Goal: Navigation & Orientation: Find specific page/section

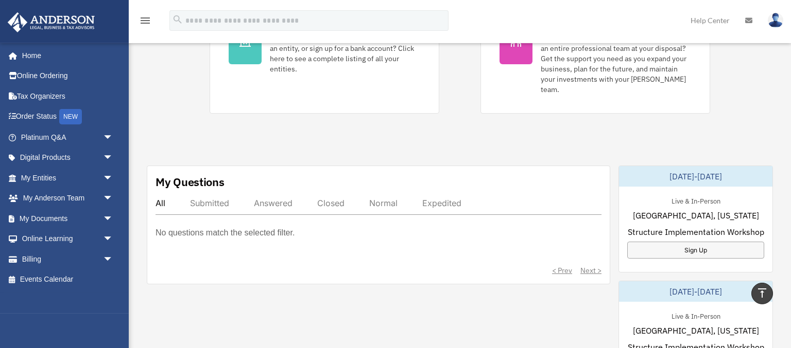
scroll to position [217, 0]
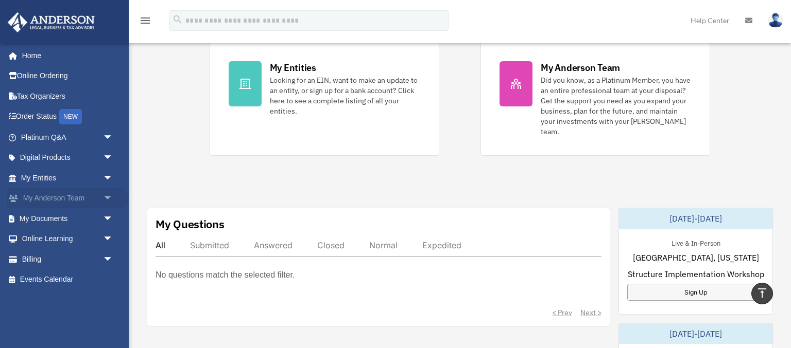
click at [103, 197] on span "arrow_drop_down" at bounding box center [113, 198] width 21 height 21
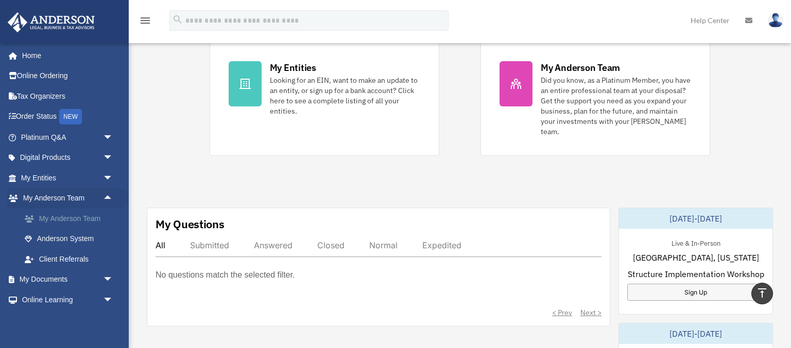
click at [89, 219] on link "My Anderson Team" at bounding box center [71, 218] width 114 height 21
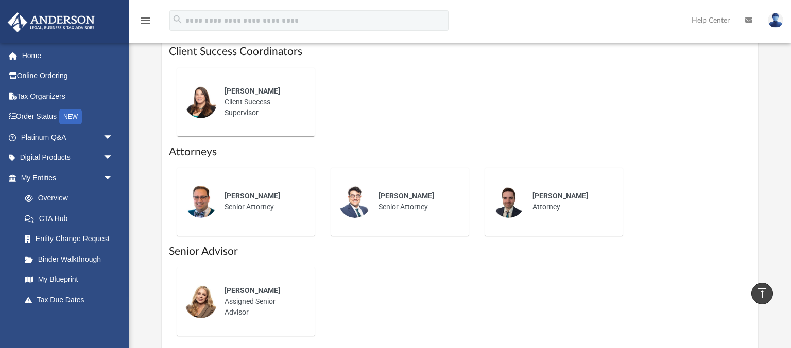
scroll to position [544, 0]
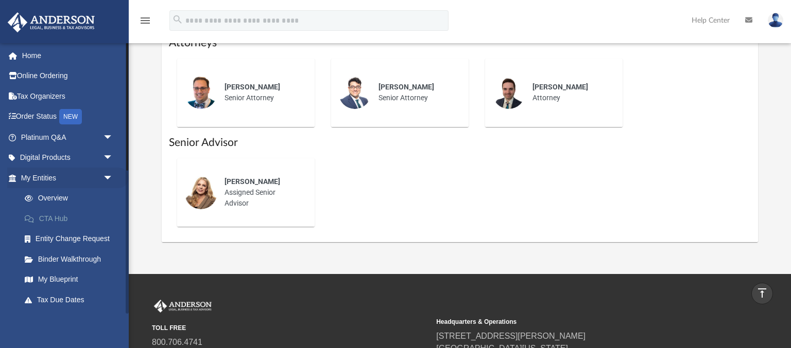
click at [71, 215] on link "CTA Hub" at bounding box center [71, 218] width 114 height 21
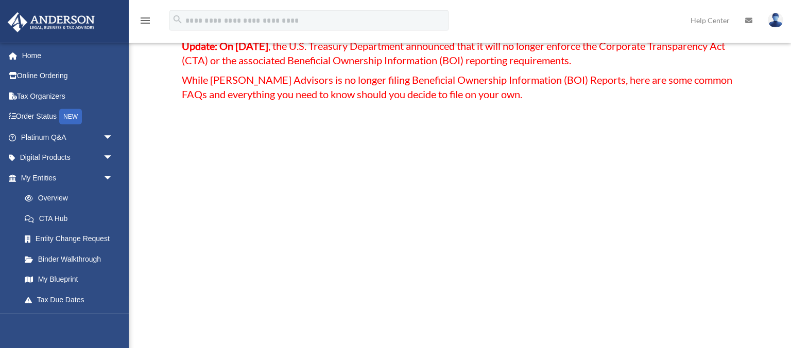
scroll to position [109, 0]
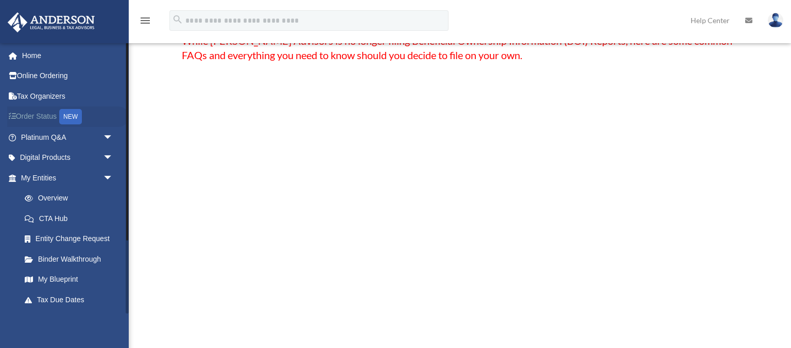
click at [44, 116] on link "Order Status NEW" at bounding box center [67, 117] width 121 height 21
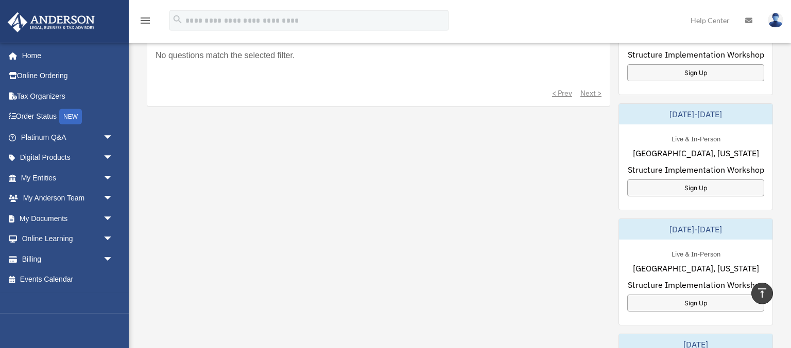
scroll to position [434, 0]
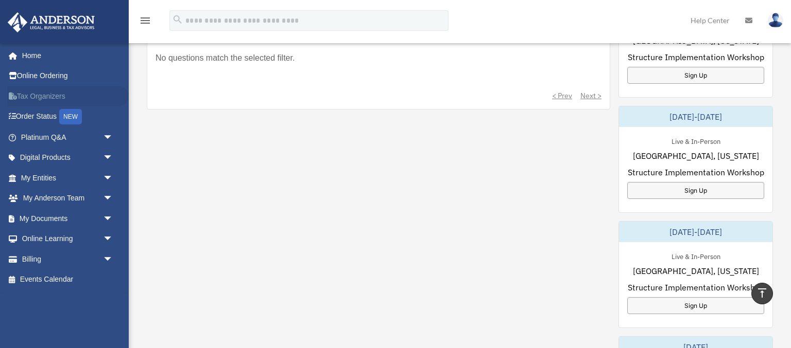
click at [41, 94] on link "Tax Organizers" at bounding box center [67, 96] width 121 height 21
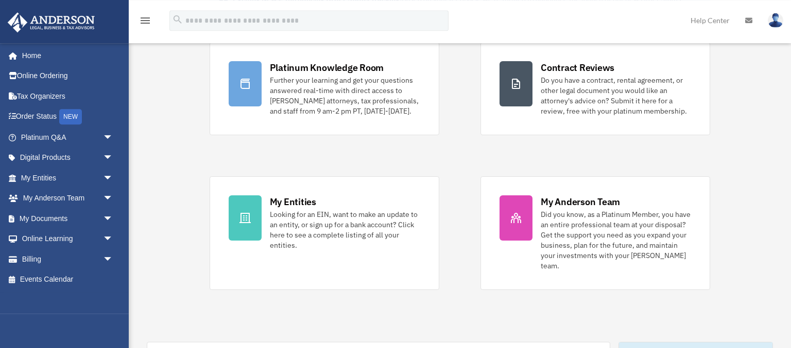
scroll to position [54, 0]
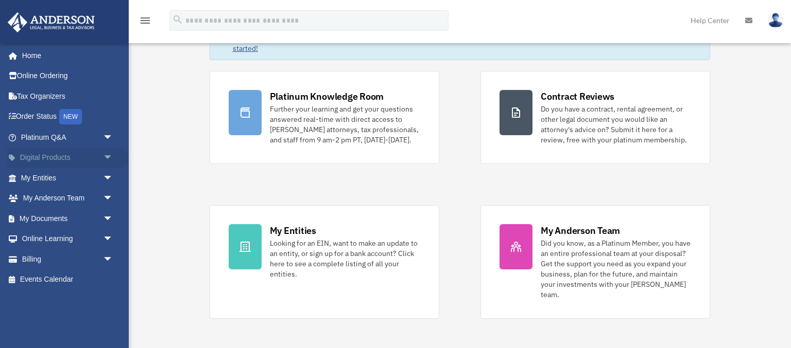
click at [108, 154] on span "arrow_drop_down" at bounding box center [113, 158] width 21 height 21
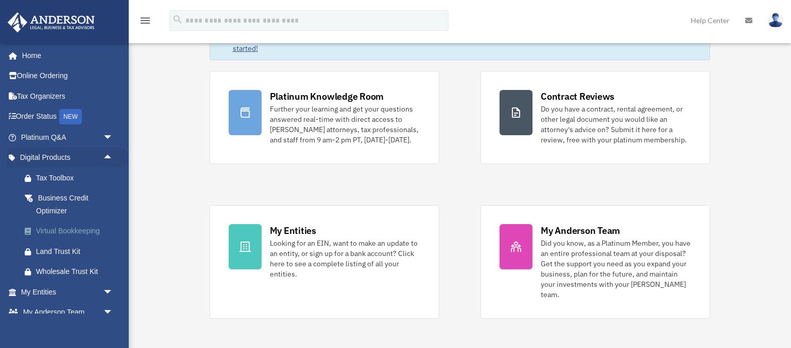
click at [85, 227] on div "Virtual Bookkeeping" at bounding box center [76, 231] width 80 height 13
